Goal: Transaction & Acquisition: Book appointment/travel/reservation

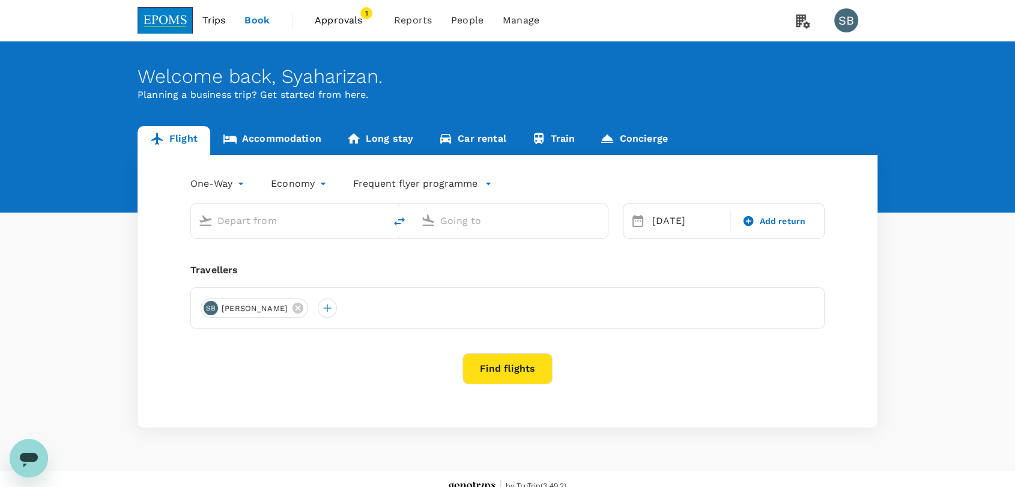
type input "Kuala Lumpur Intl ([GEOGRAPHIC_DATA])"
type input "Kuching Intl (KCH)"
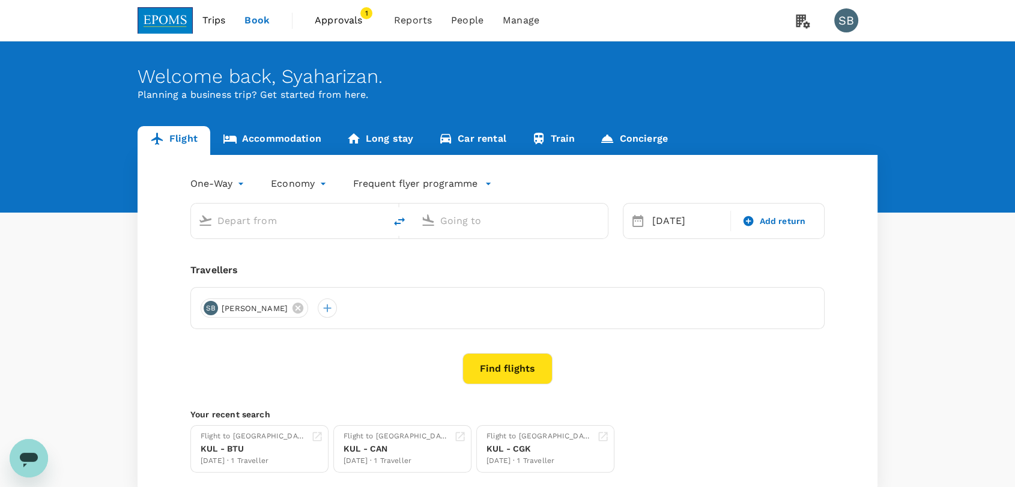
type input "Kuala Lumpur Intl ([GEOGRAPHIC_DATA])"
type input "Kuching Intl (KCH)"
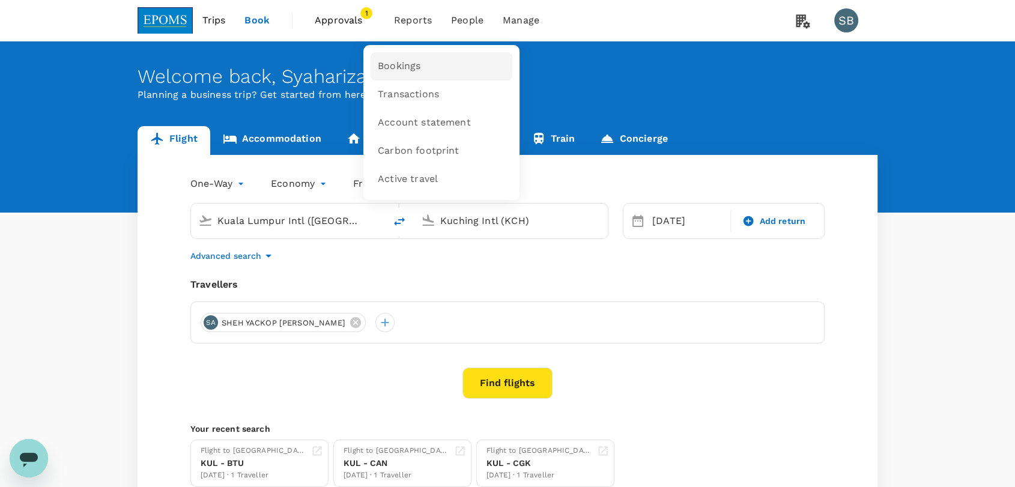
click at [407, 64] on span "Bookings" at bounding box center [399, 66] width 43 height 14
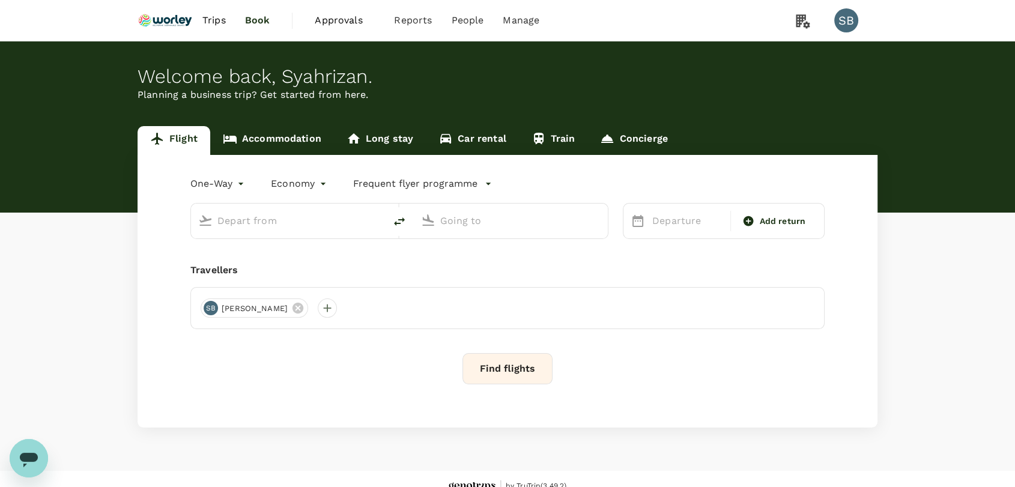
type input "roundtrip"
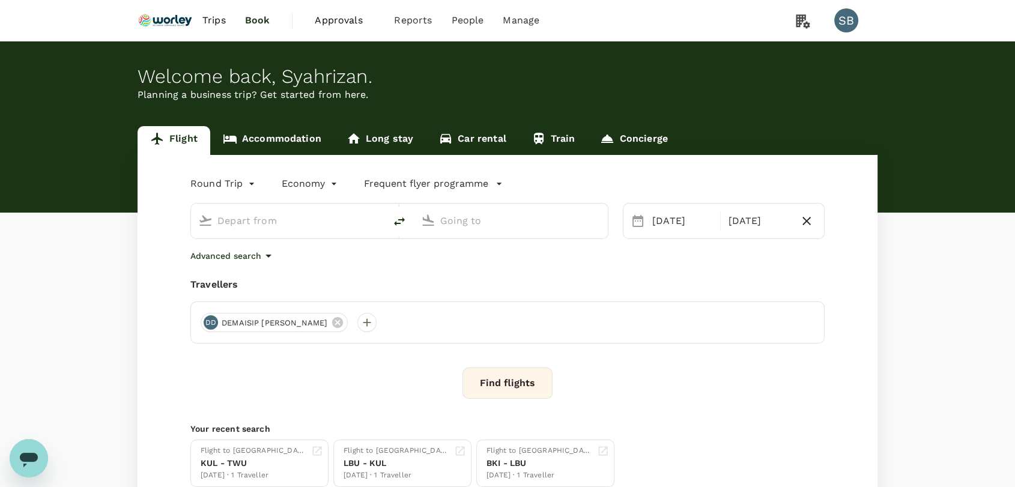
type input "Miri Intl (MYY)"
type input "Kota Kinabalu Intl (BKI)"
